Goal: Information Seeking & Learning: Learn about a topic

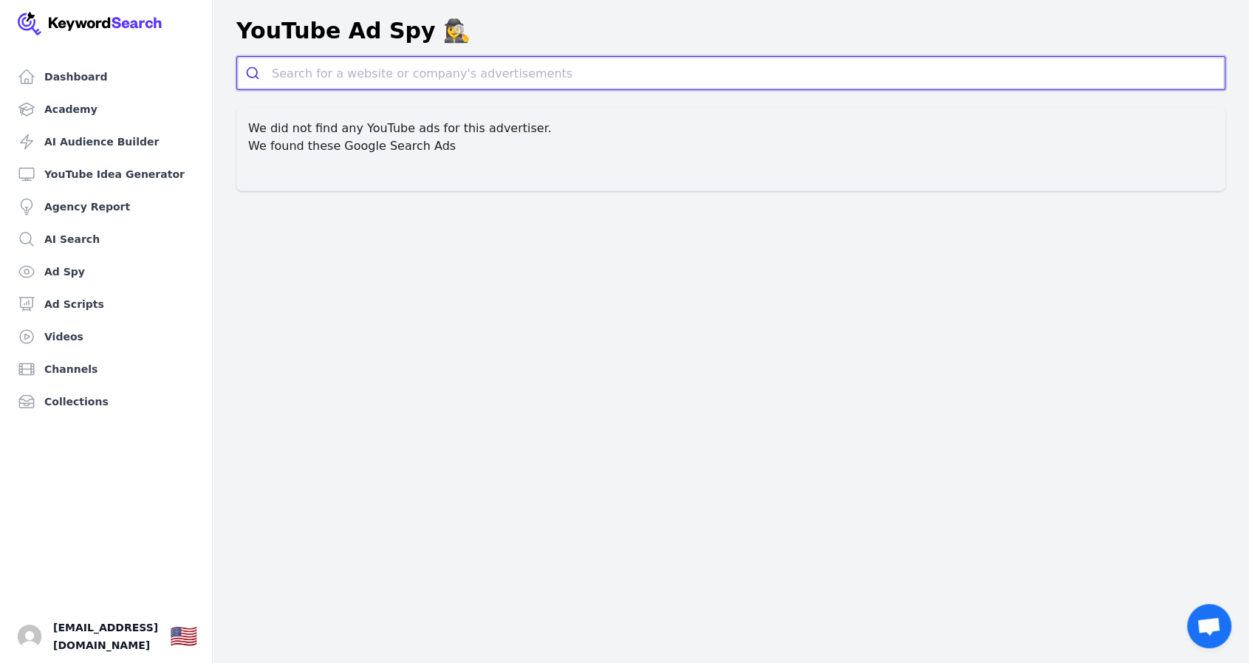
click at [359, 67] on input "search" at bounding box center [748, 73] width 953 height 33
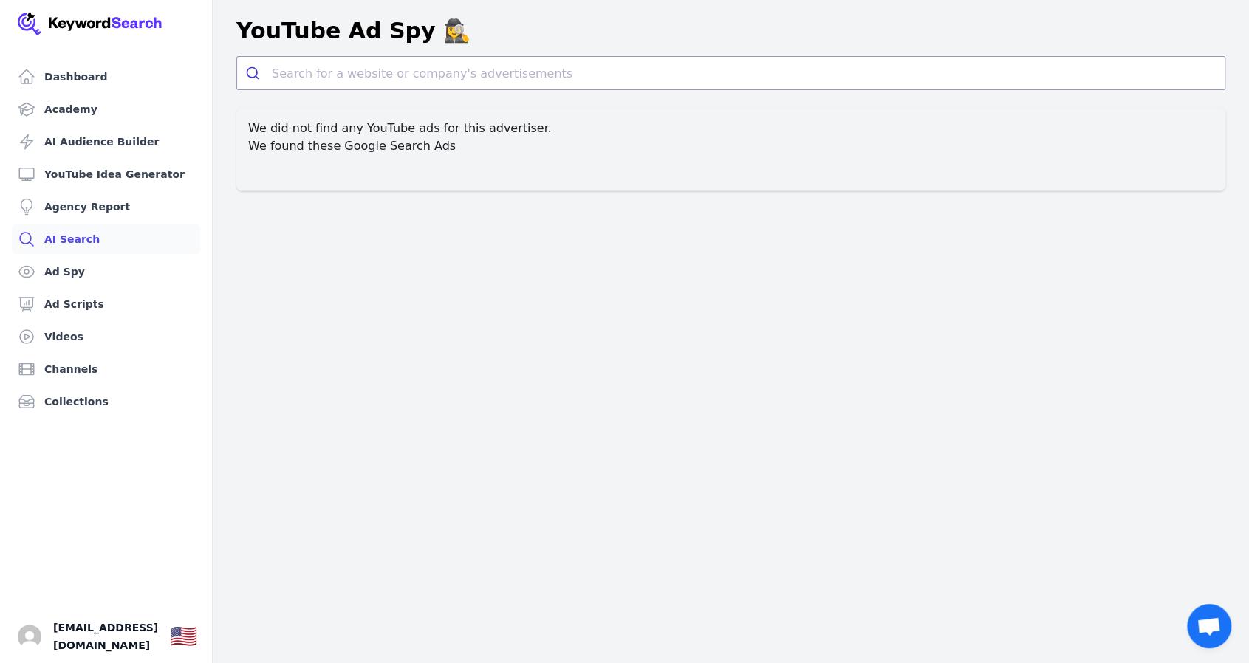
click at [89, 241] on link "AI Search" at bounding box center [106, 240] width 188 height 30
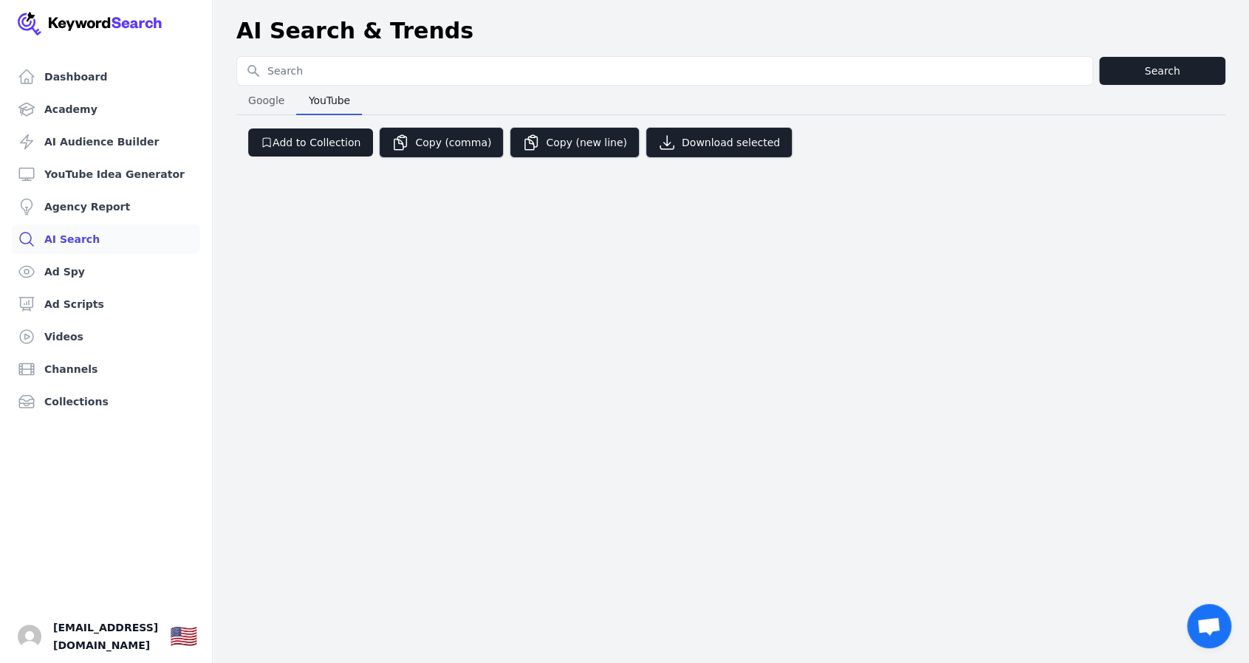
click at [344, 95] on span "YouTube" at bounding box center [329, 100] width 53 height 21
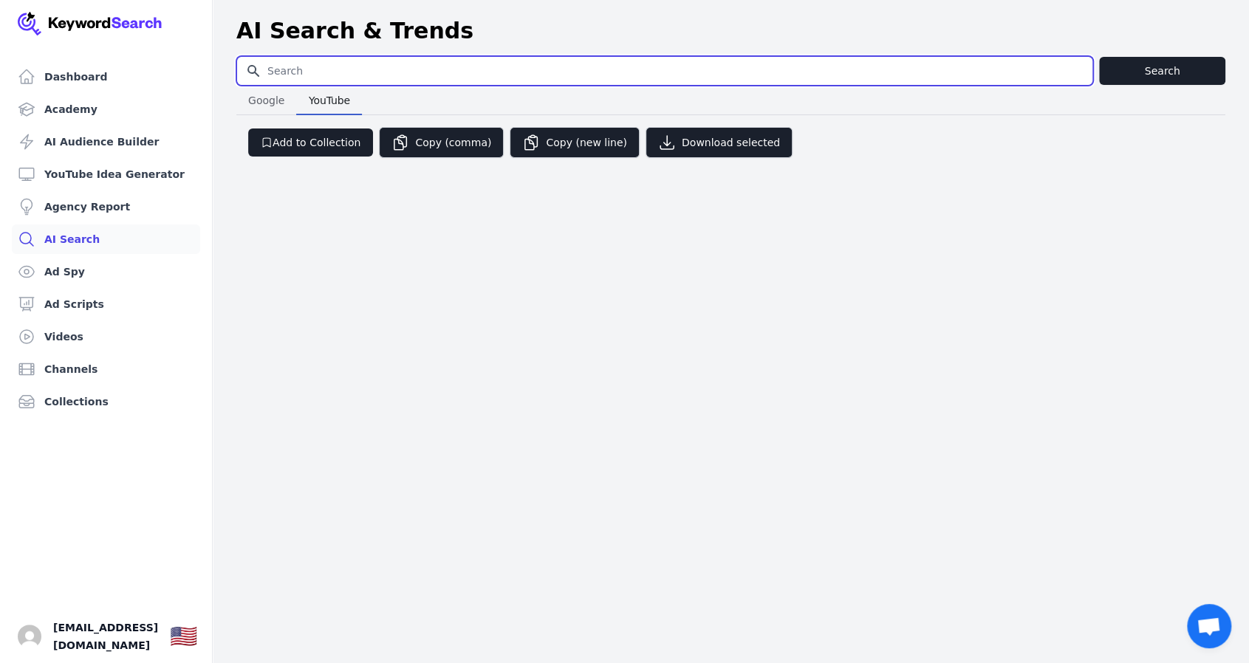
click at [301, 69] on input "Search for YouTube Keywords" at bounding box center [664, 71] width 855 height 28
type input "perfect home finder"
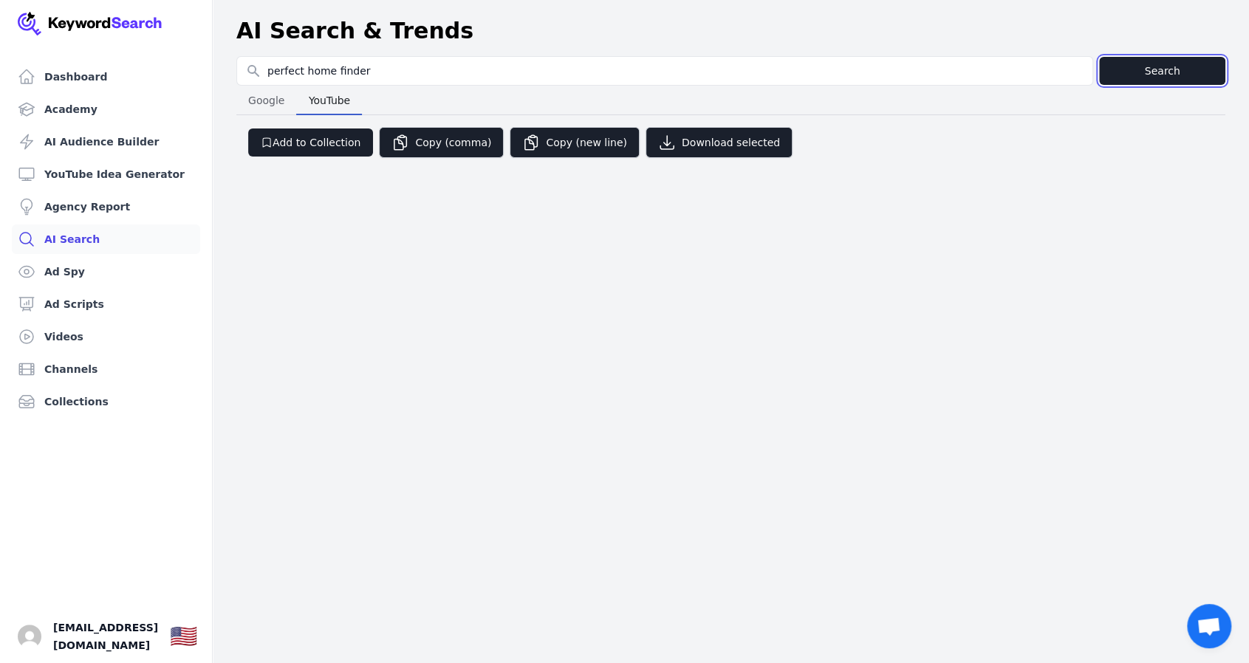
click at [1138, 61] on button "Search" at bounding box center [1162, 71] width 126 height 28
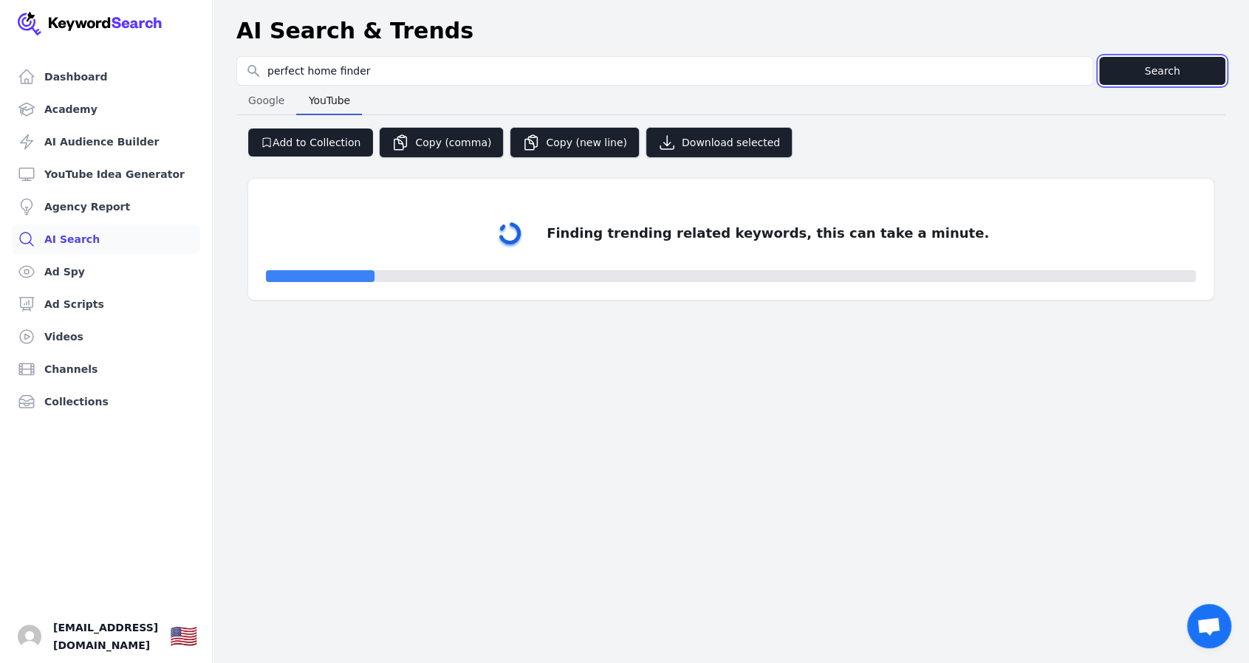
select select "50"
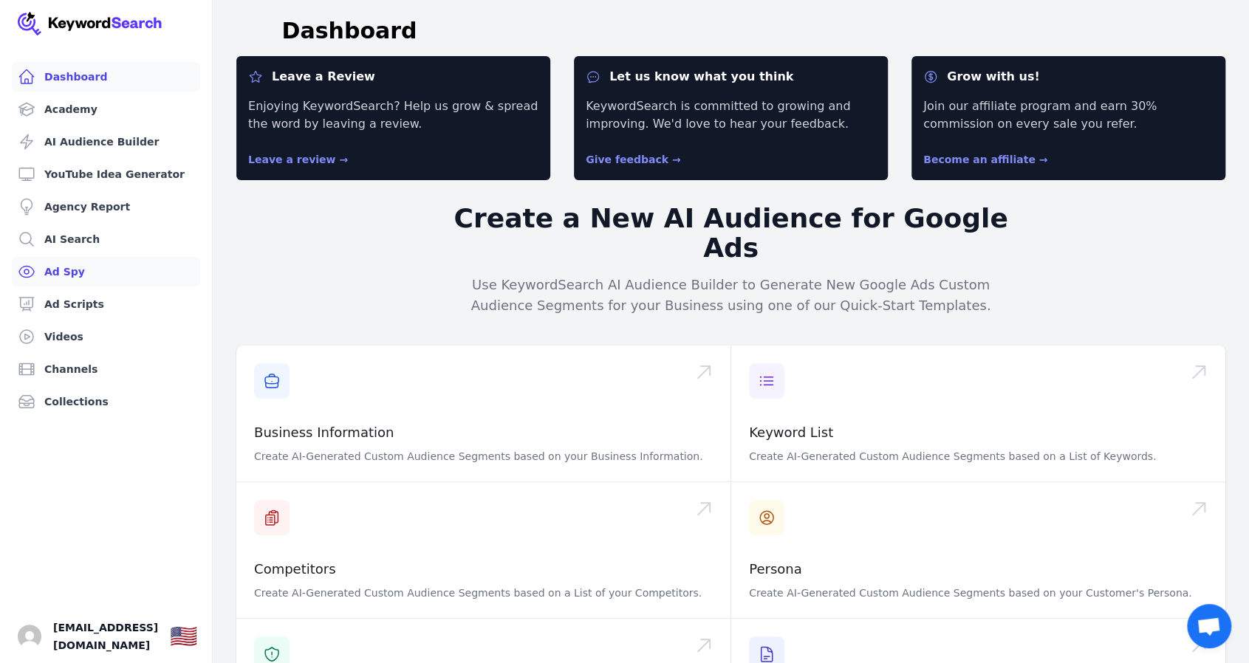
click at [67, 268] on link "Ad Spy" at bounding box center [106, 272] width 188 height 30
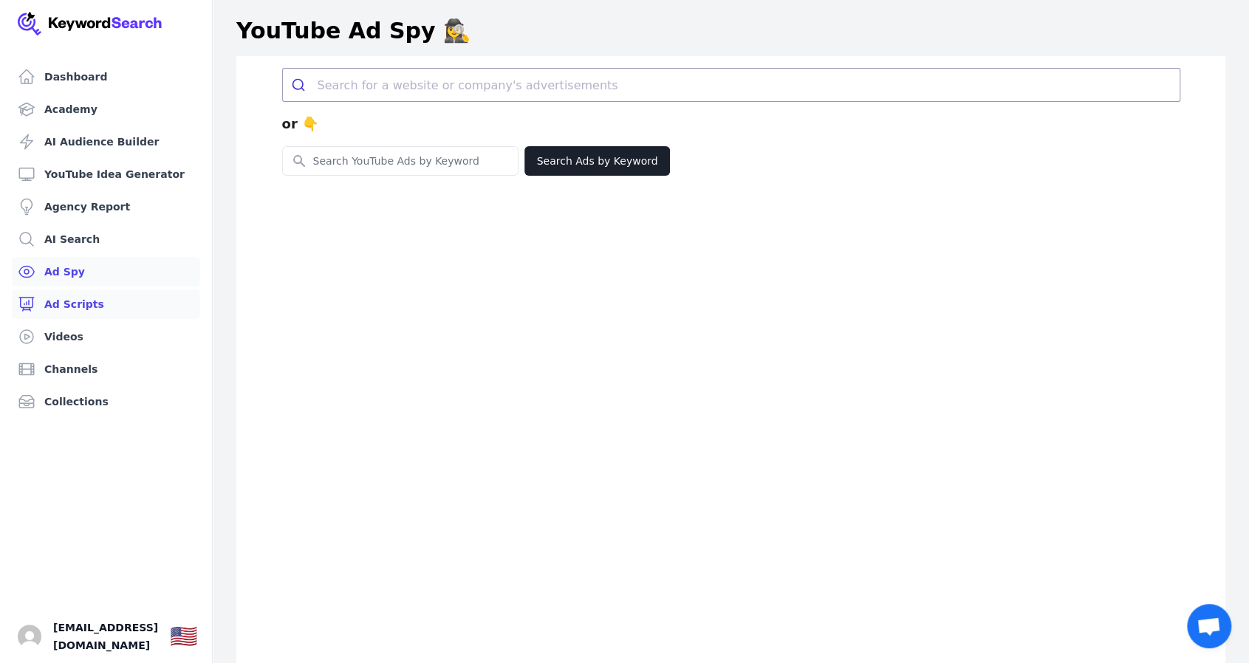
click at [87, 305] on link "Ad Scripts" at bounding box center [106, 305] width 188 height 30
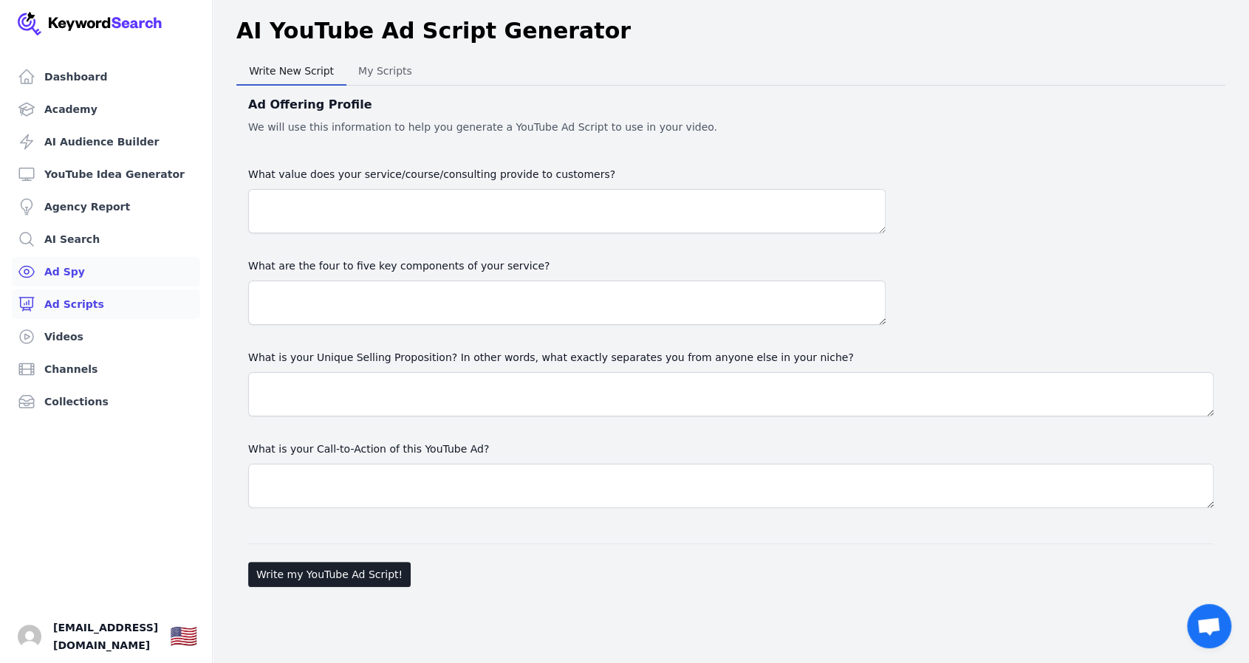
click at [72, 269] on link "Ad Spy" at bounding box center [106, 272] width 188 height 30
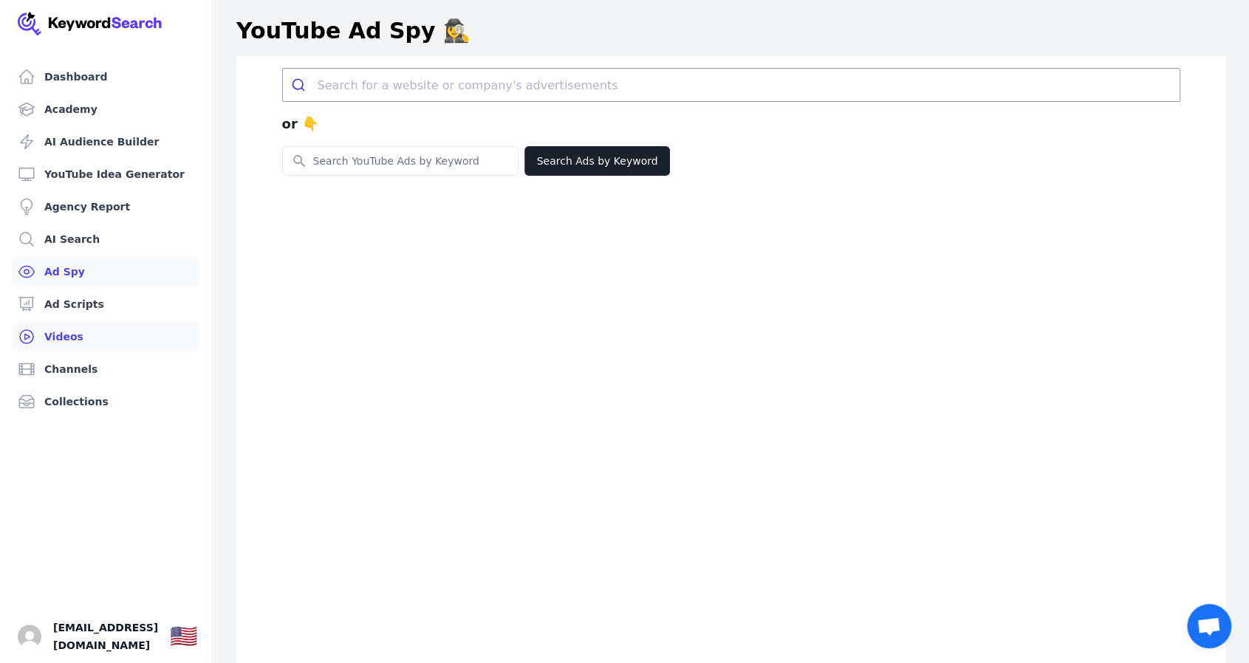
click at [61, 339] on link "Videos" at bounding box center [106, 337] width 188 height 30
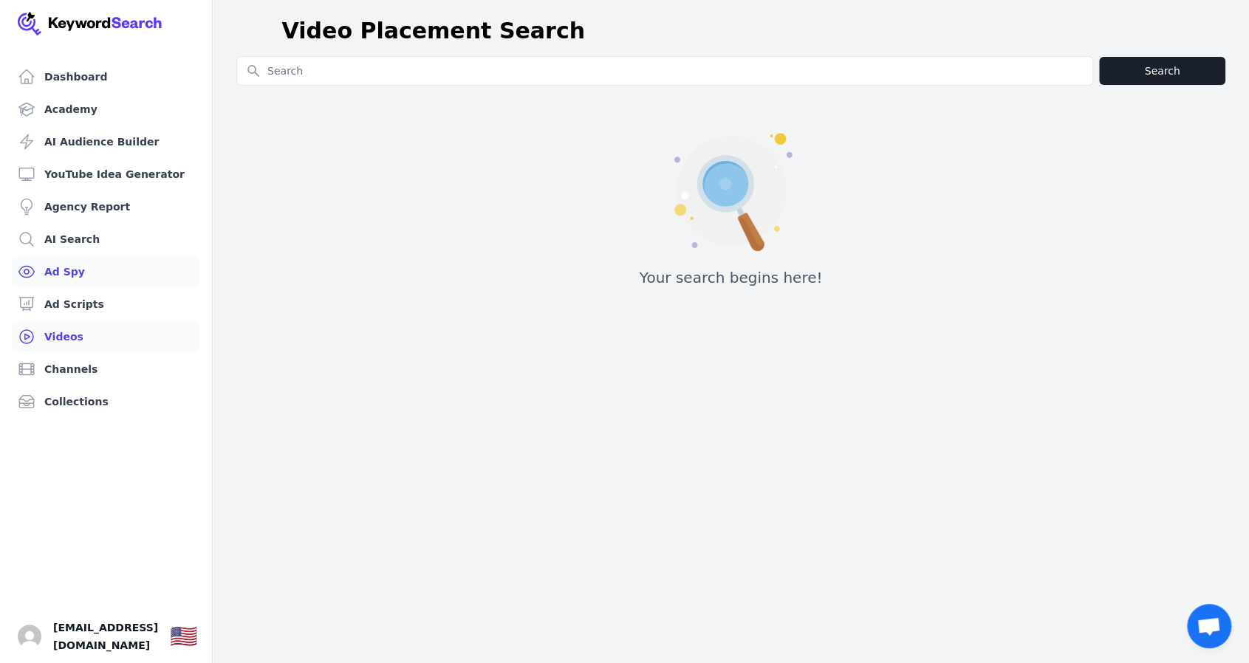
click at [66, 276] on link "Ad Spy" at bounding box center [106, 272] width 188 height 30
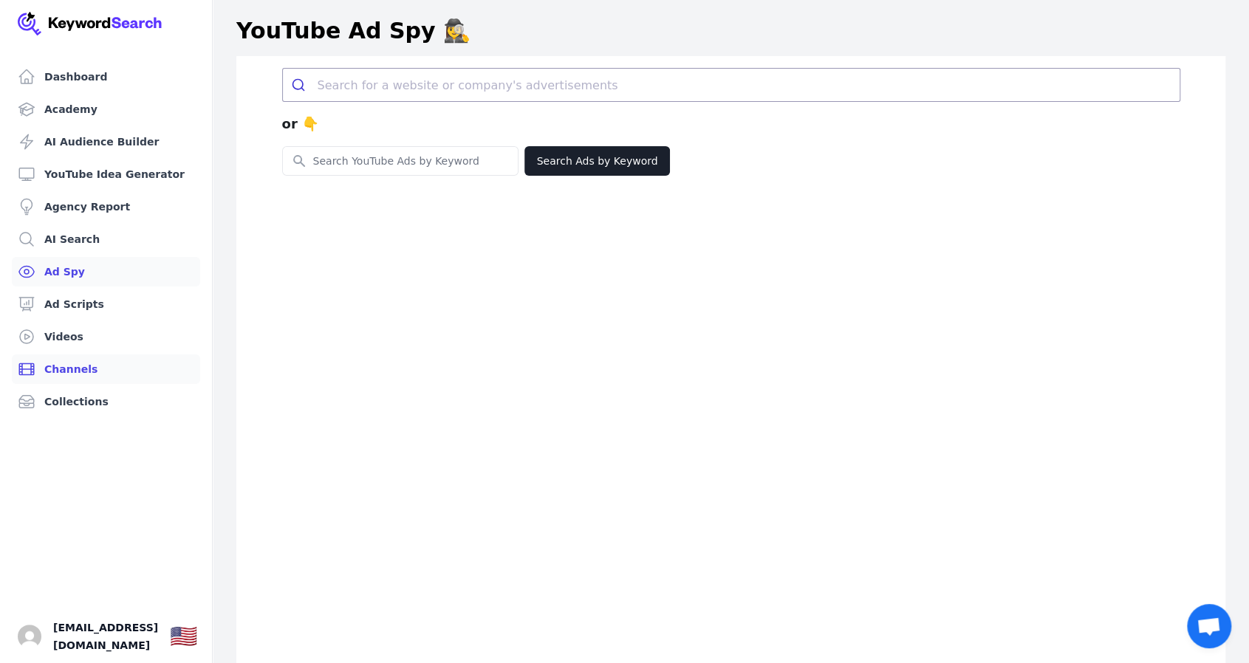
click at [69, 371] on link "Channels" at bounding box center [106, 370] width 188 height 30
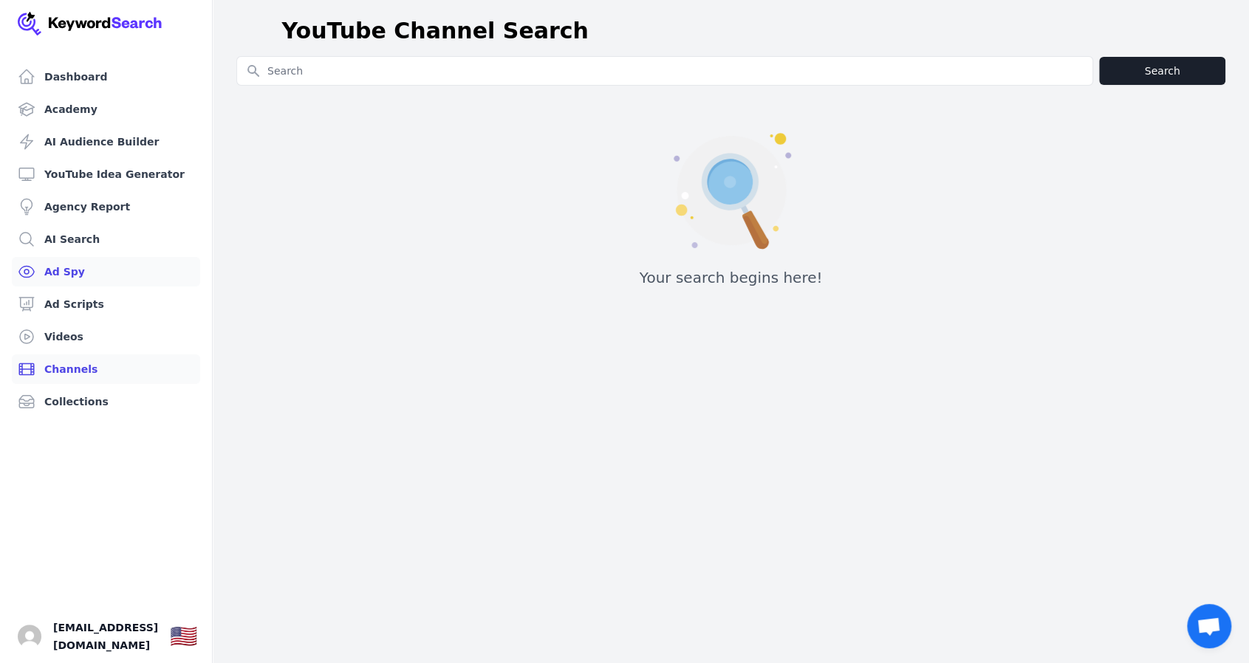
click at [74, 276] on link "Ad Spy" at bounding box center [106, 272] width 188 height 30
